Goal: Find specific page/section: Locate a particular part of the current website

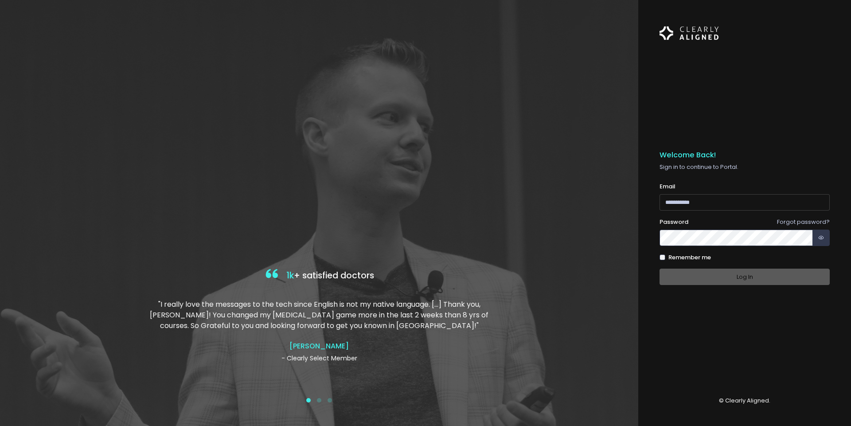
type input "**********"
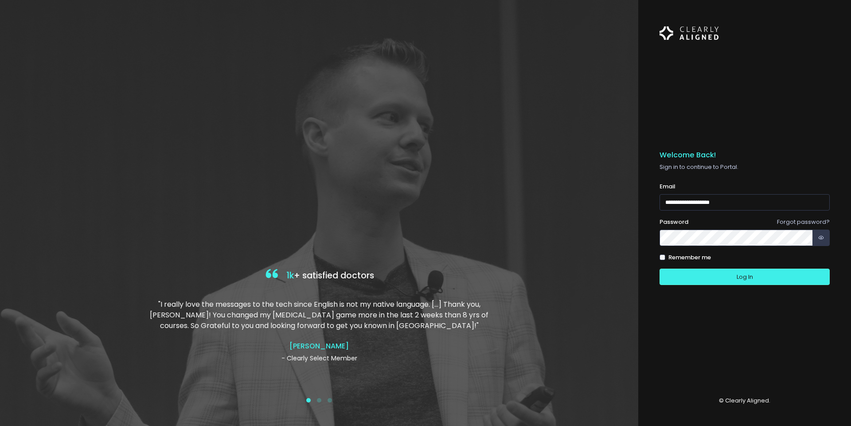
click at [742, 278] on div "Log In" at bounding box center [744, 277] width 170 height 16
click at [762, 279] on button "Log In" at bounding box center [744, 277] width 170 height 16
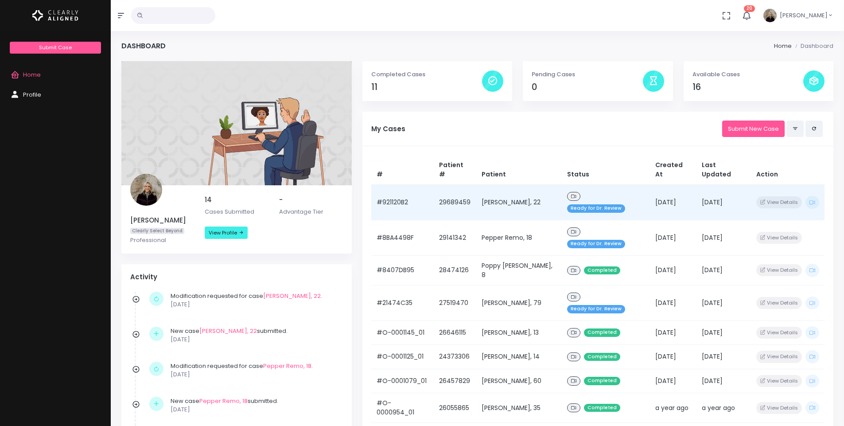
click at [491, 195] on td "[PERSON_NAME], 22" at bounding box center [519, 201] width 86 height 35
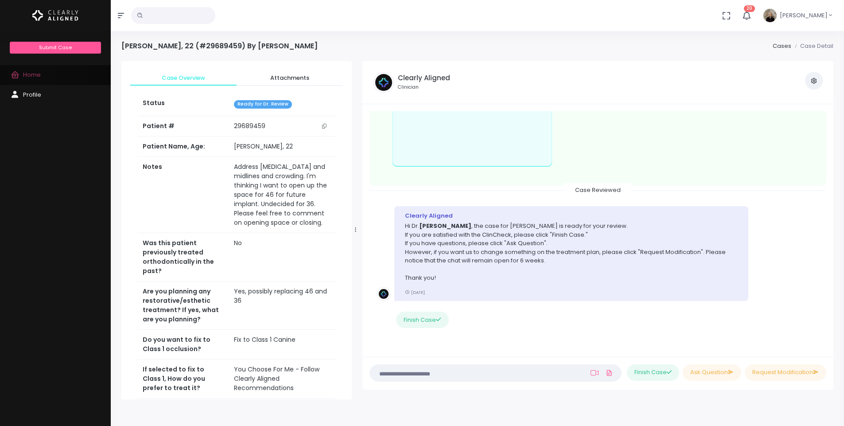
click at [32, 74] on span "Home" at bounding box center [32, 74] width 18 height 8
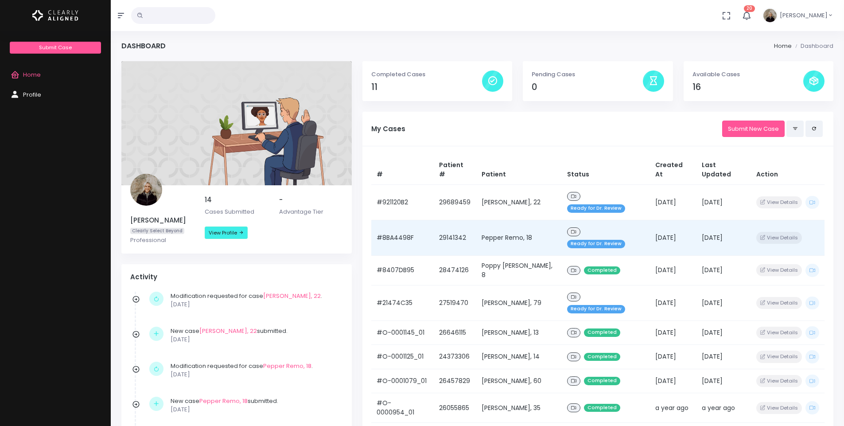
click at [514, 225] on td "Pepper Remo, 18" at bounding box center [519, 237] width 86 height 35
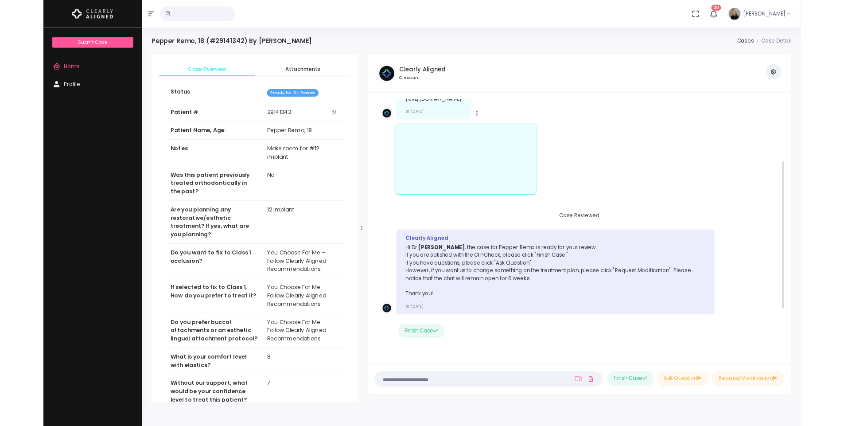
scroll to position [261, 0]
